Goal: Task Accomplishment & Management: Contribute content

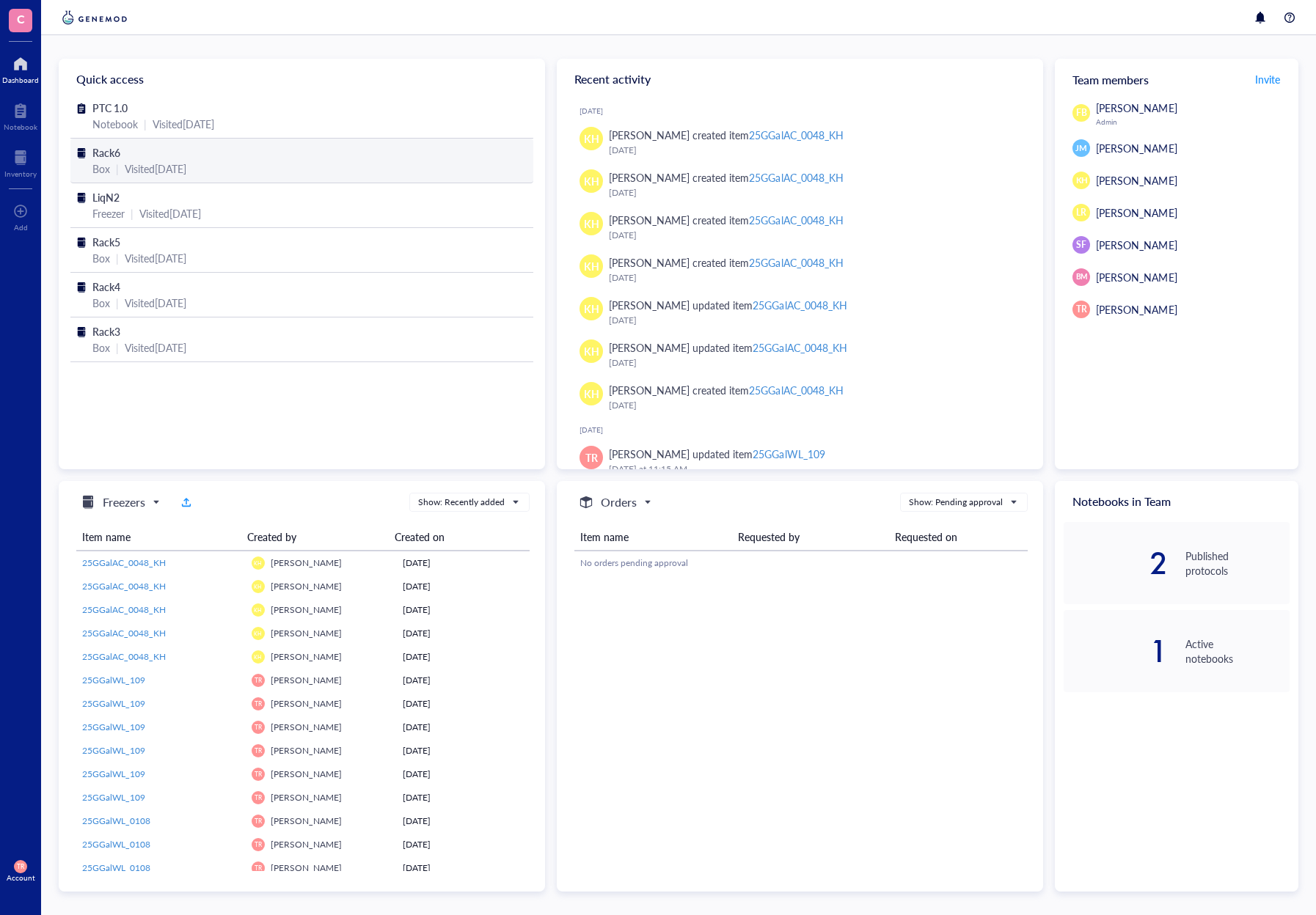
click at [108, 153] on span "Rack6" at bounding box center [106, 152] width 27 height 14
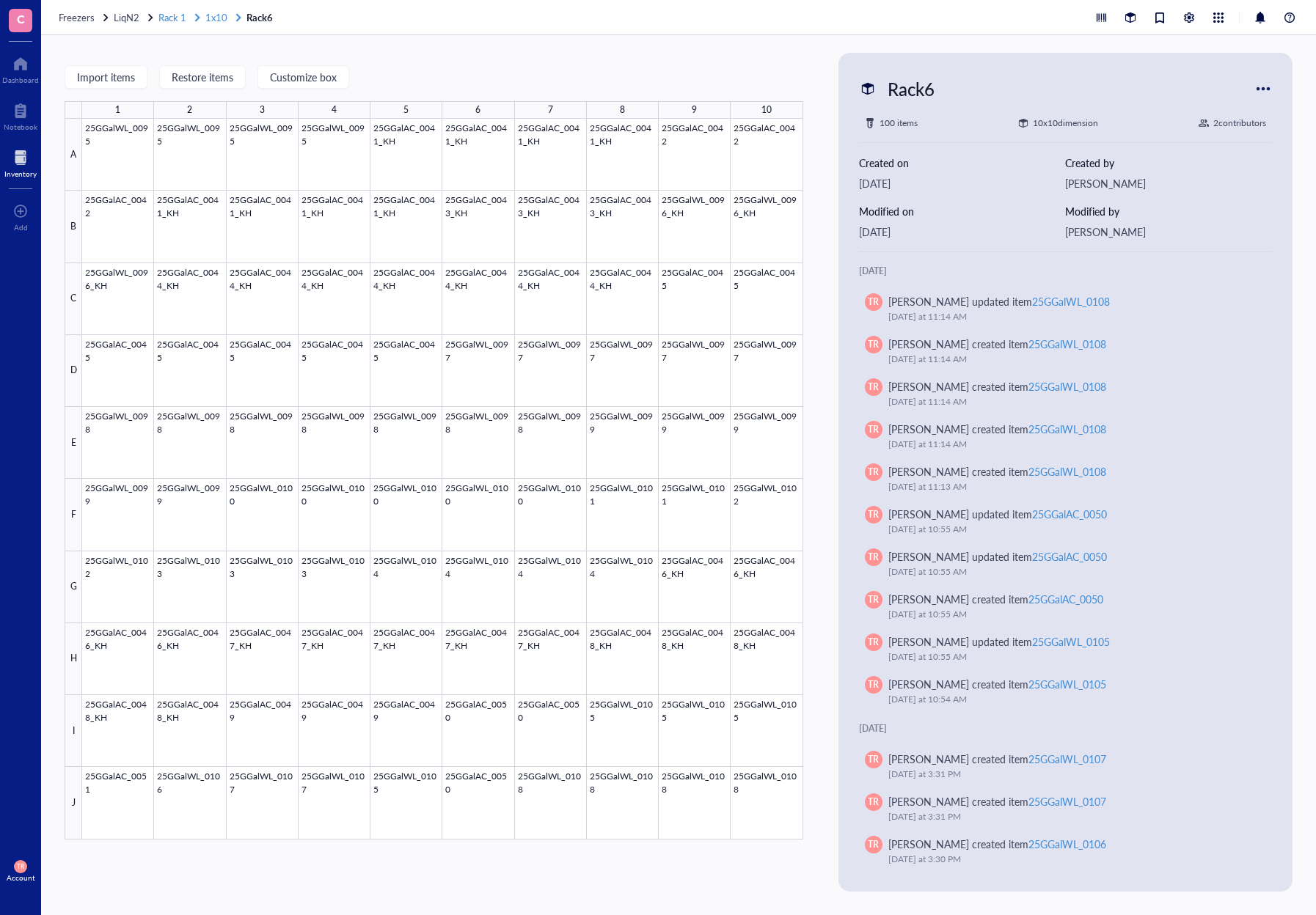
click at [209, 17] on span "1x10" at bounding box center [216, 17] width 22 height 14
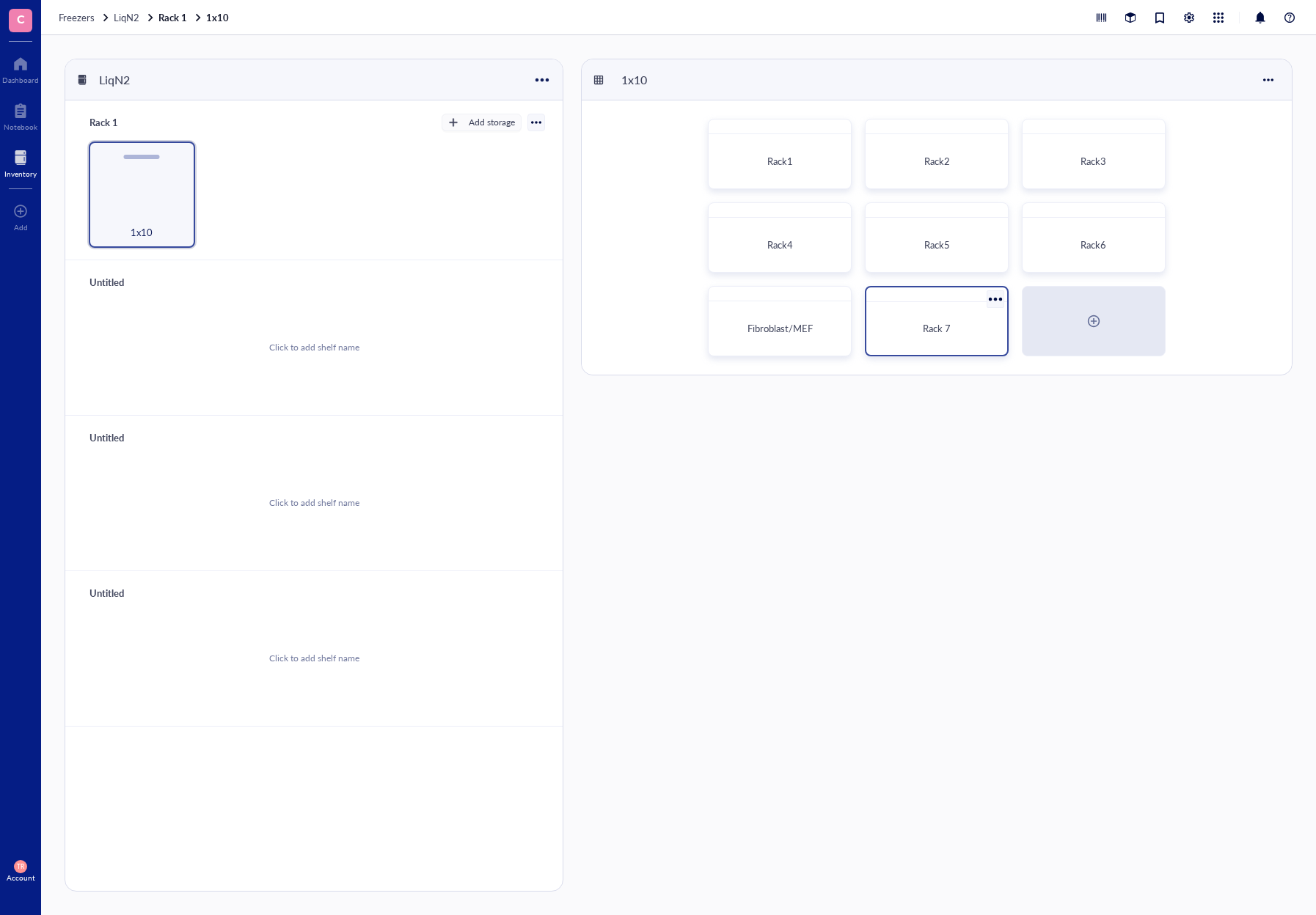
click at [898, 333] on div "Rack 7" at bounding box center [937, 328] width 117 height 14
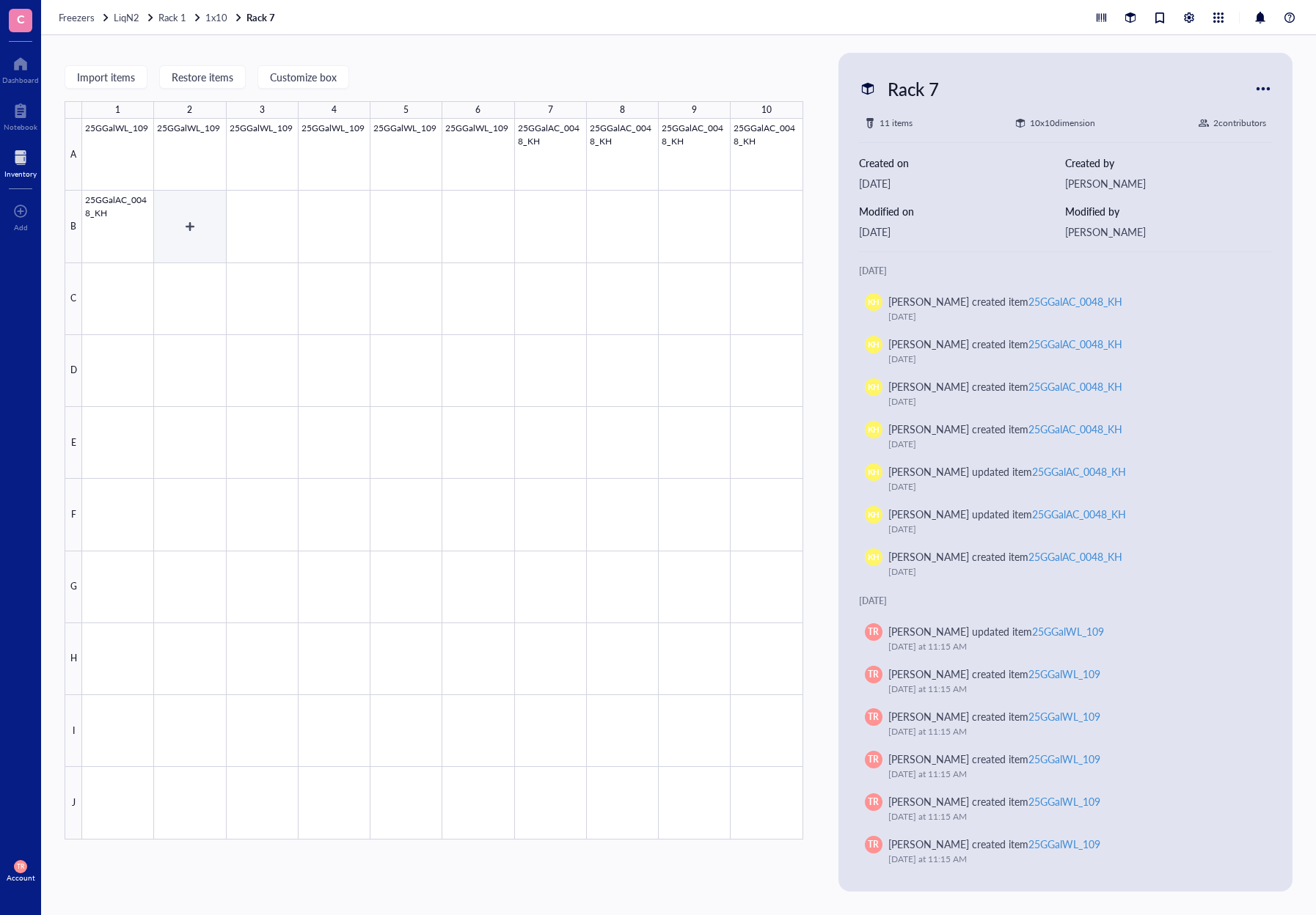
click at [204, 236] on div at bounding box center [442, 478] width 721 height 721
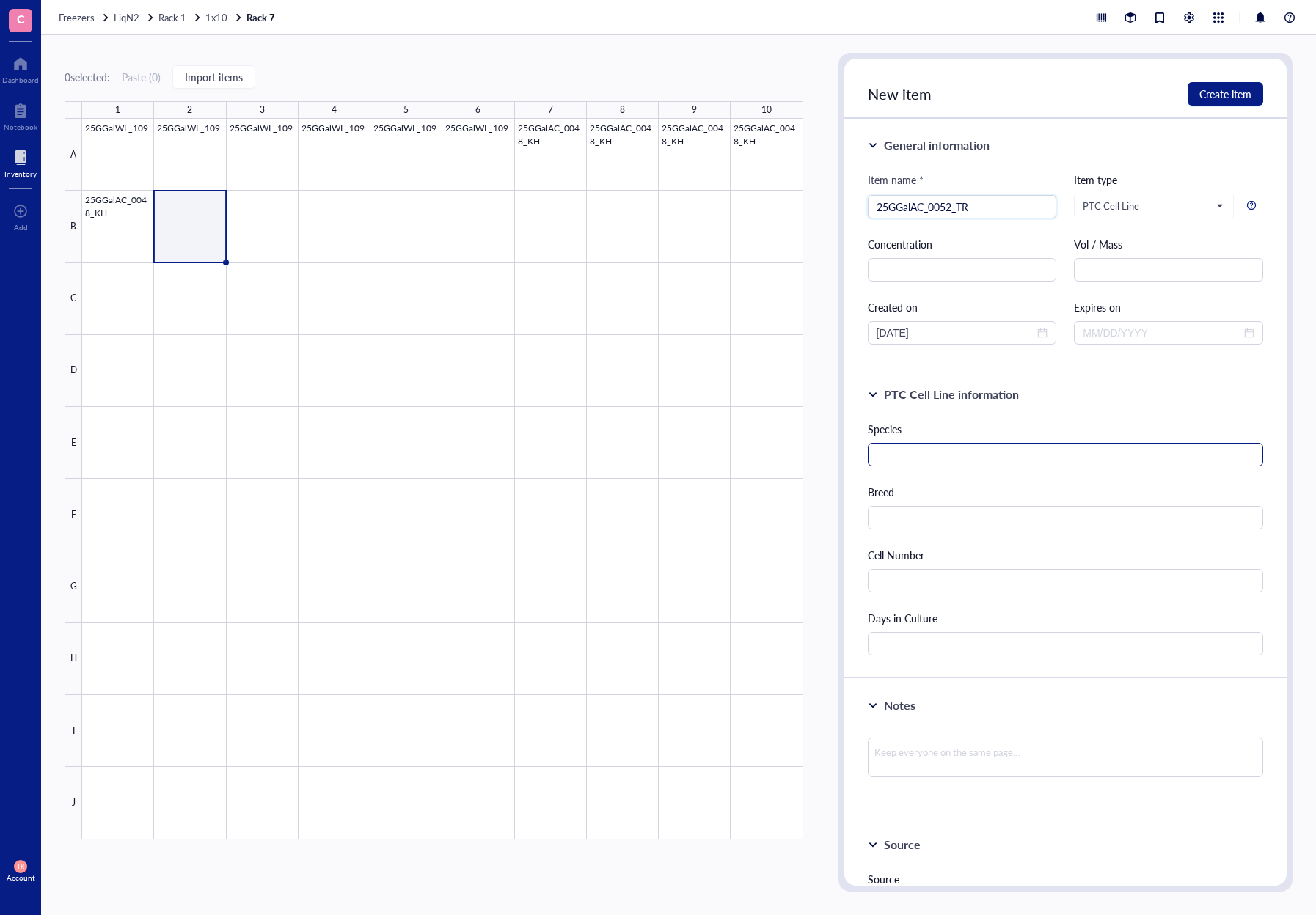
type input "25GGalAC_0052_TR"
click at [917, 459] on input "text" at bounding box center [1065, 455] width 395 height 24
type input "[PERSON_NAME]"
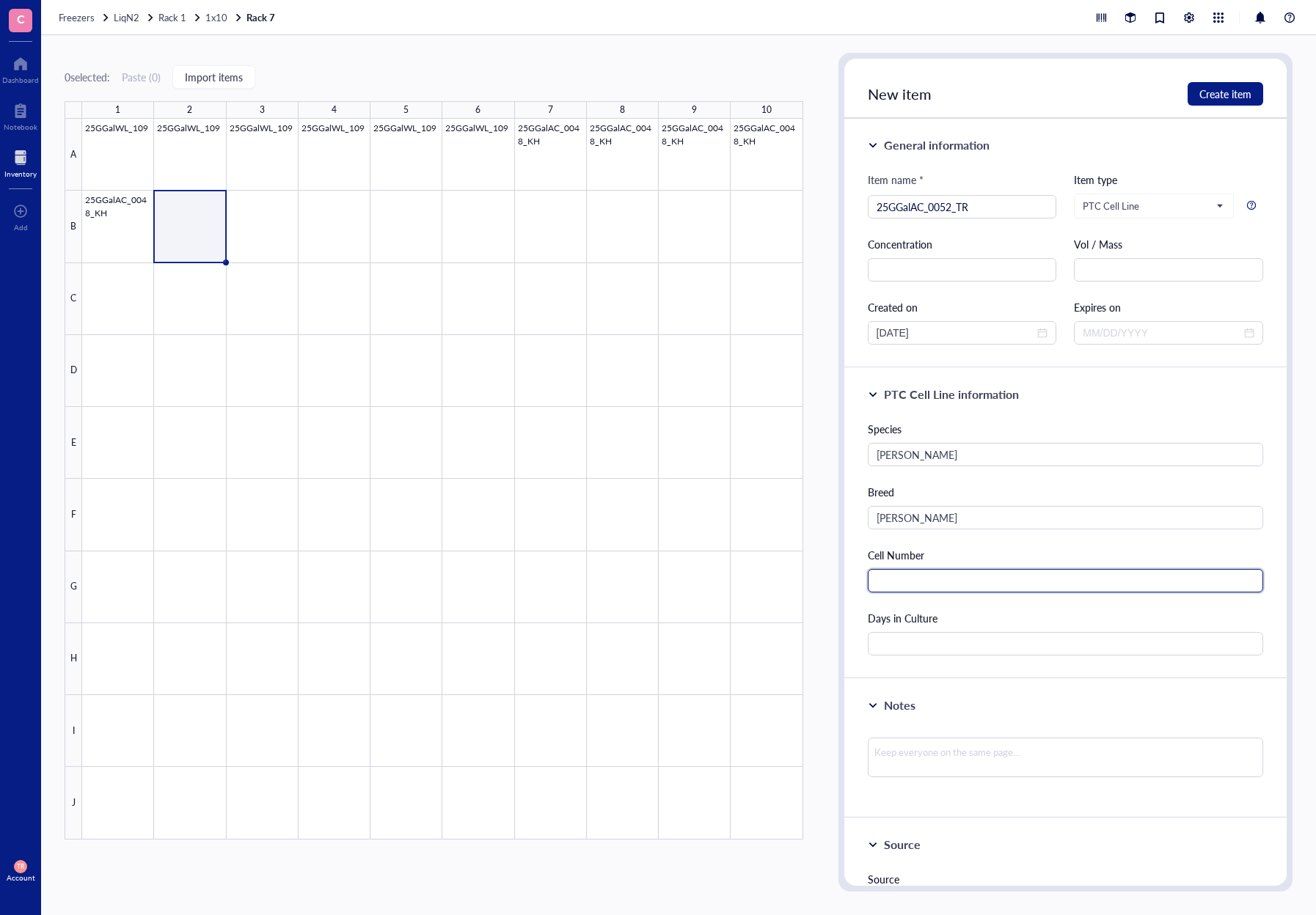
click at [993, 576] on input "text" at bounding box center [1065, 581] width 395 height 24
type input "400000"
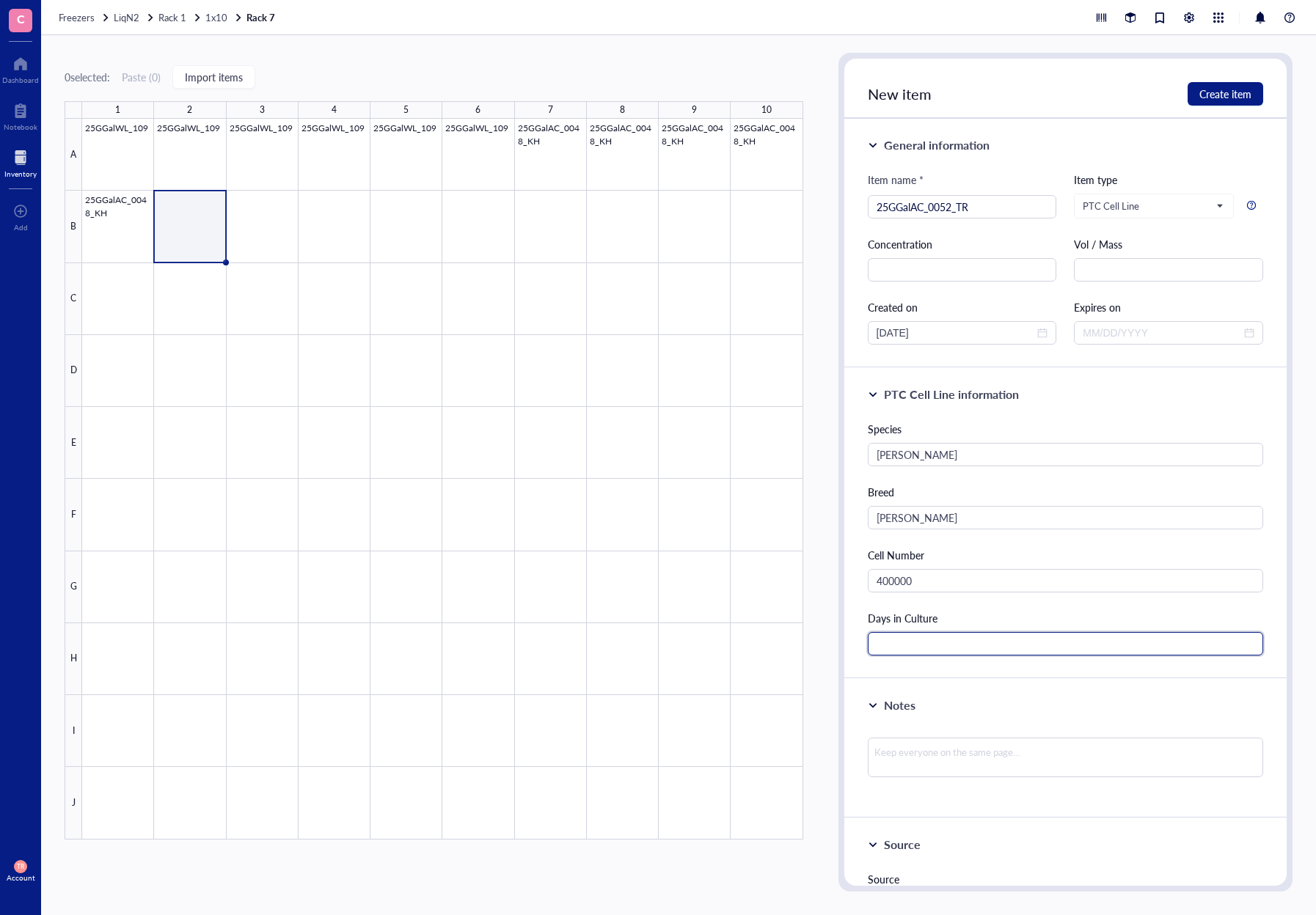
click at [987, 649] on input "text" at bounding box center [1065, 643] width 395 height 24
type input "40"
click at [1229, 96] on span "Create item" at bounding box center [1225, 94] width 52 height 11
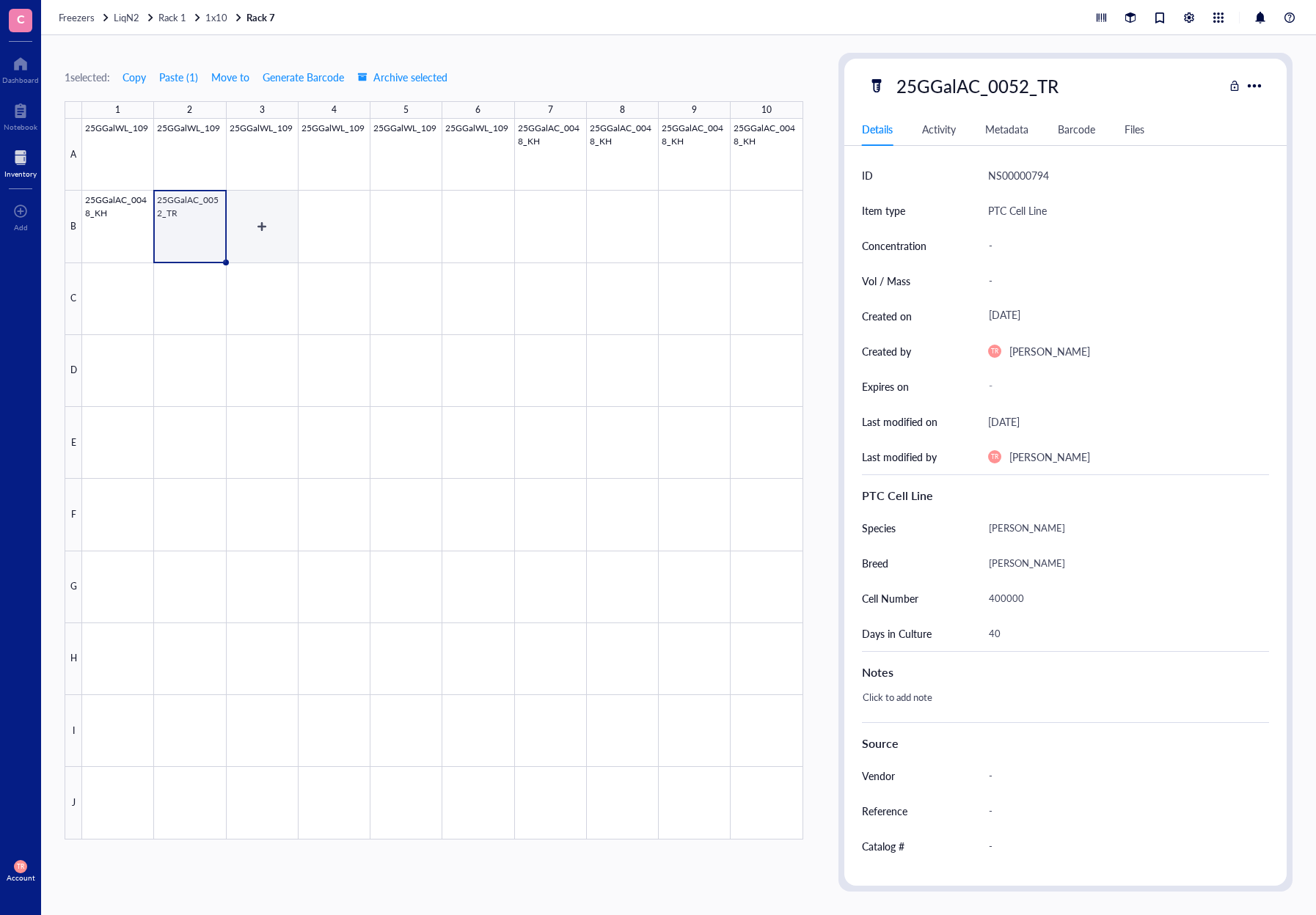
click at [265, 236] on div at bounding box center [442, 478] width 721 height 721
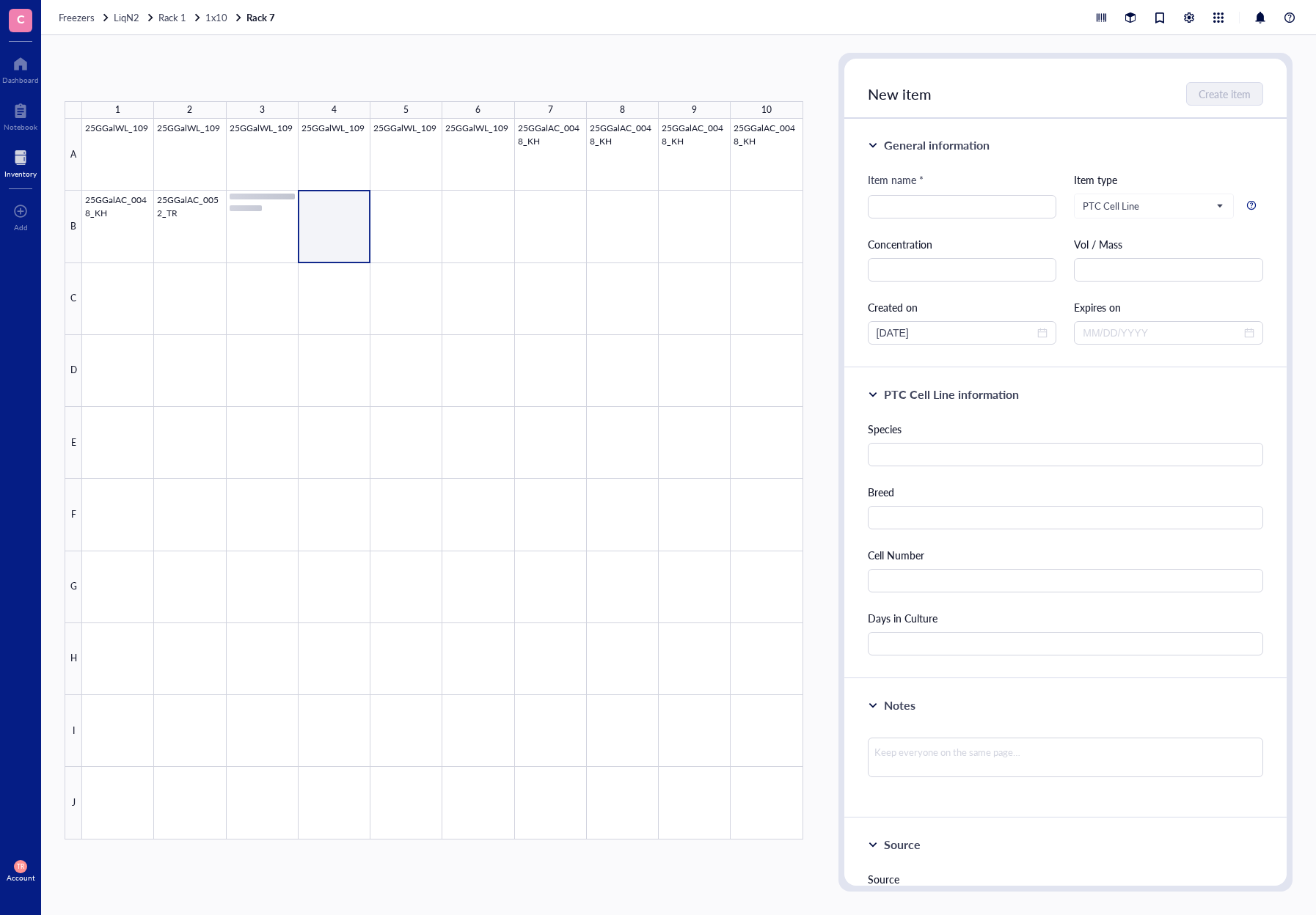
click at [322, 245] on div at bounding box center [442, 478] width 721 height 721
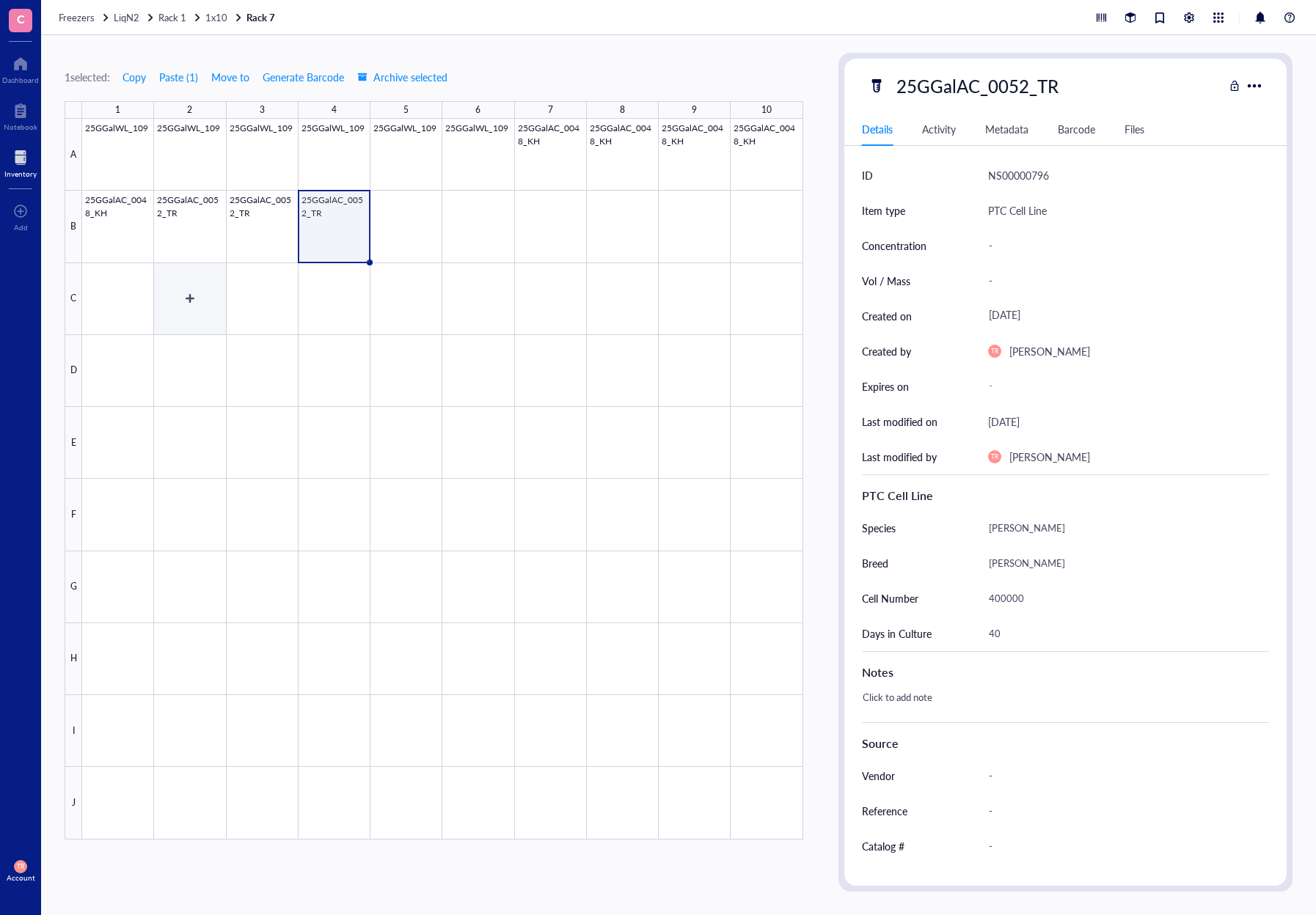
drag, startPoint x: 163, startPoint y: 334, endPoint x: 163, endPoint y: 327, distance: 7.0
click at [163, 334] on div at bounding box center [442, 478] width 721 height 721
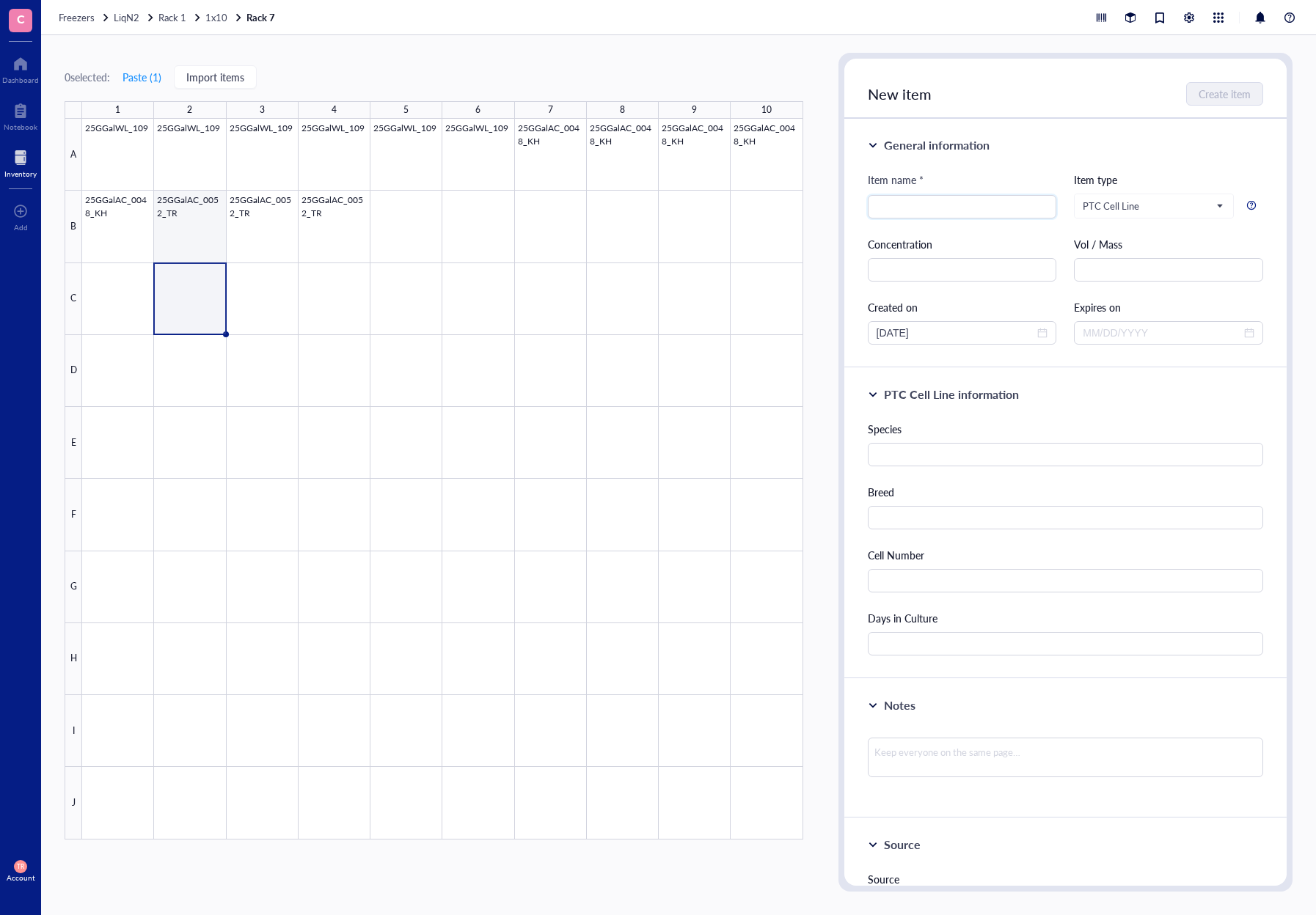
click at [176, 241] on div at bounding box center [442, 478] width 721 height 721
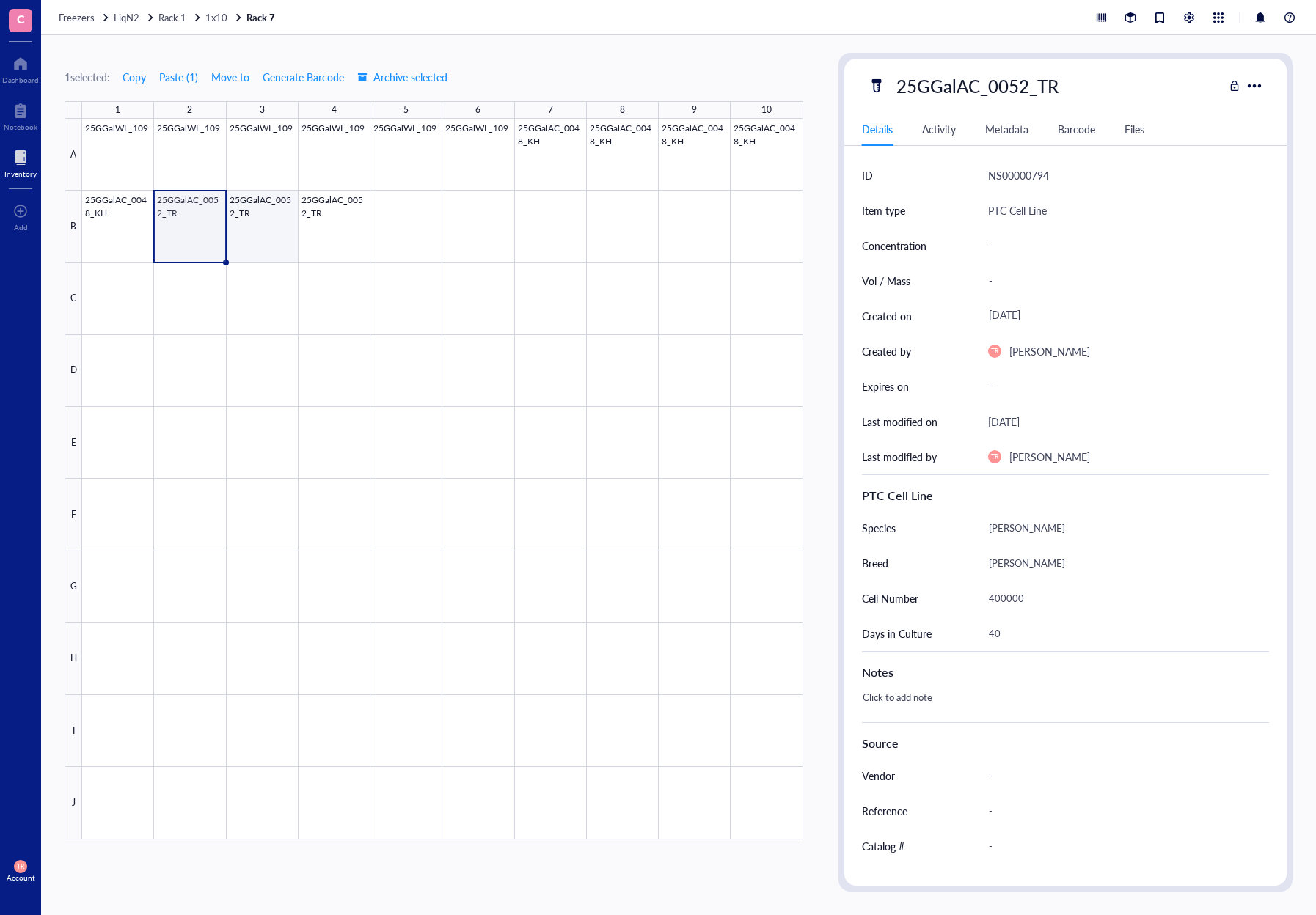
click at [239, 242] on div at bounding box center [442, 478] width 721 height 721
click at [308, 247] on div at bounding box center [442, 478] width 721 height 721
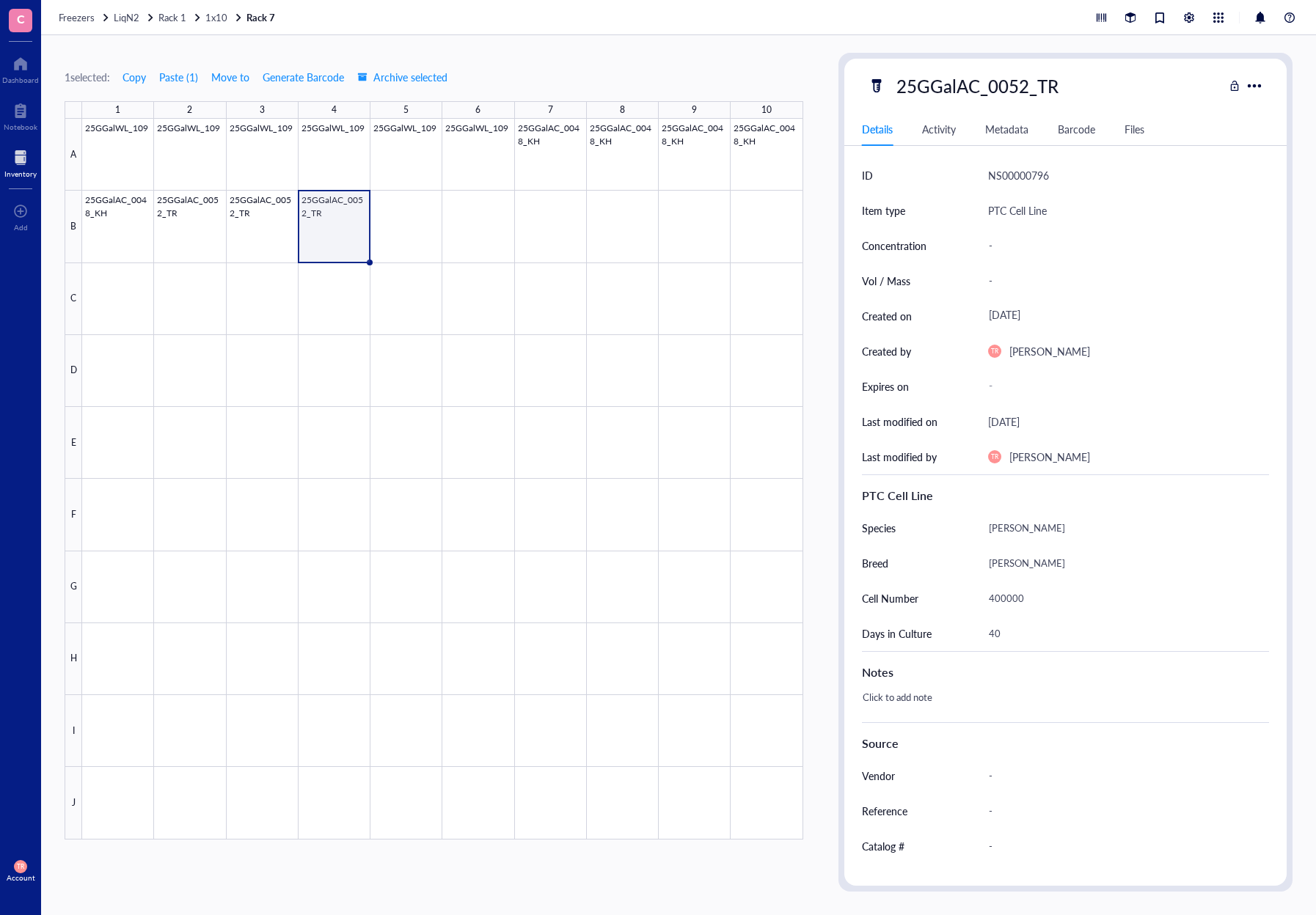
click at [496, 877] on div "1 selected: Copy Paste ( 1 ) Move to Generate Barcode Archive selected 1 2 3 4 …" at bounding box center [434, 473] width 739 height 839
